Goal: Find specific page/section: Find specific page/section

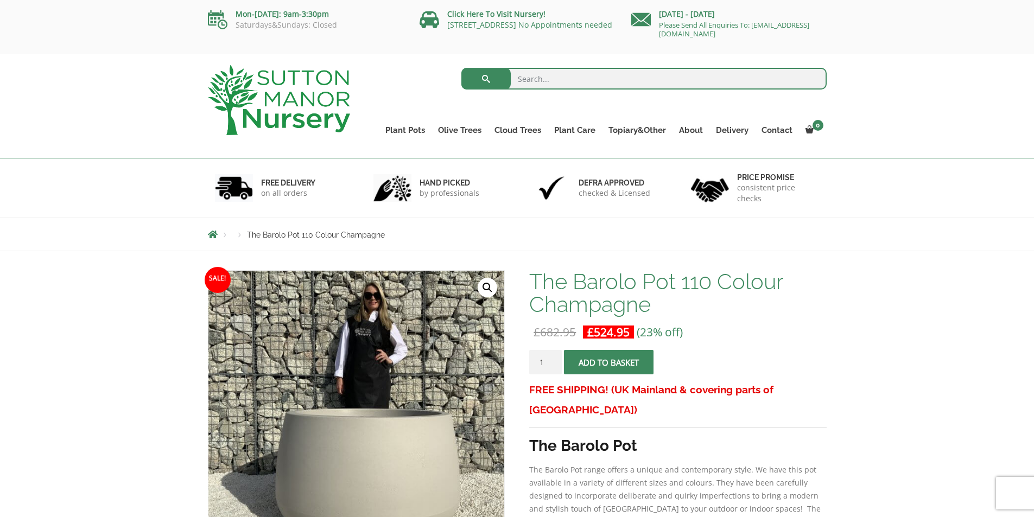
click at [580, 80] on input "search" at bounding box center [643, 79] width 365 height 22
type input "CAPRI"
click at [461, 68] on button "submit" at bounding box center [485, 79] width 49 height 22
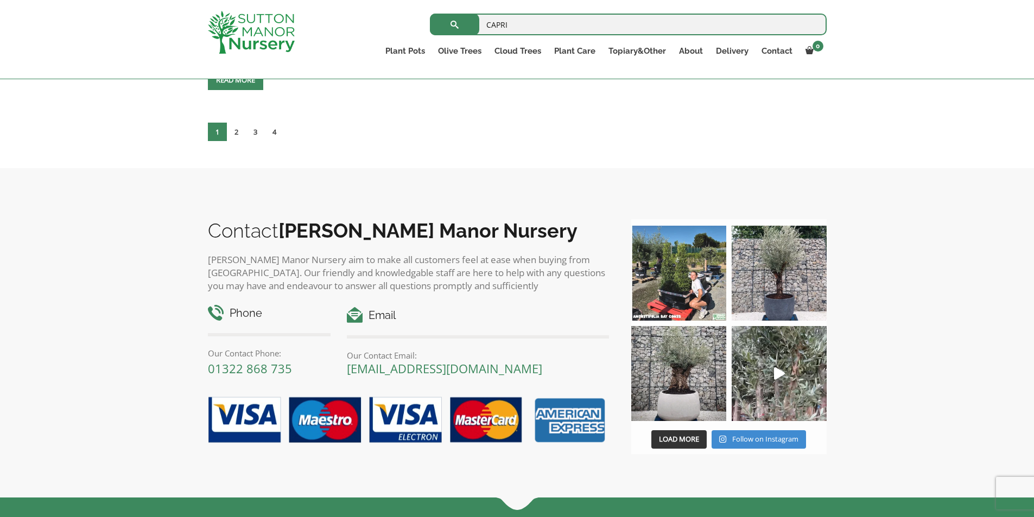
scroll to position [4748, 0]
